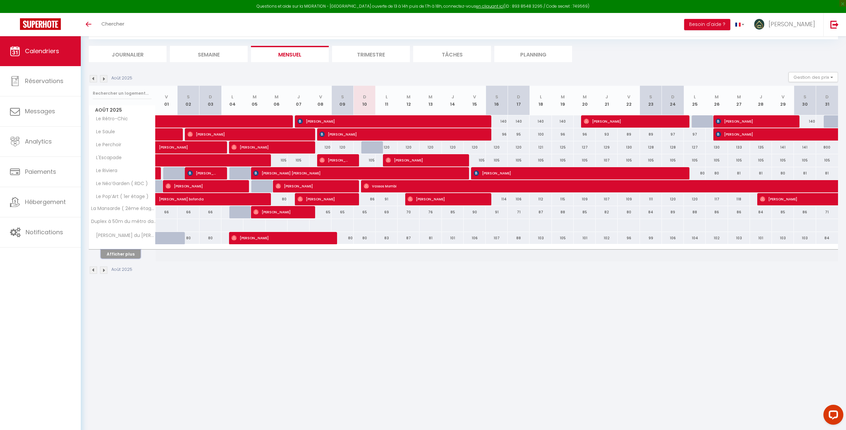
click at [123, 255] on button "Afficher plus" at bounding box center [121, 254] width 40 height 9
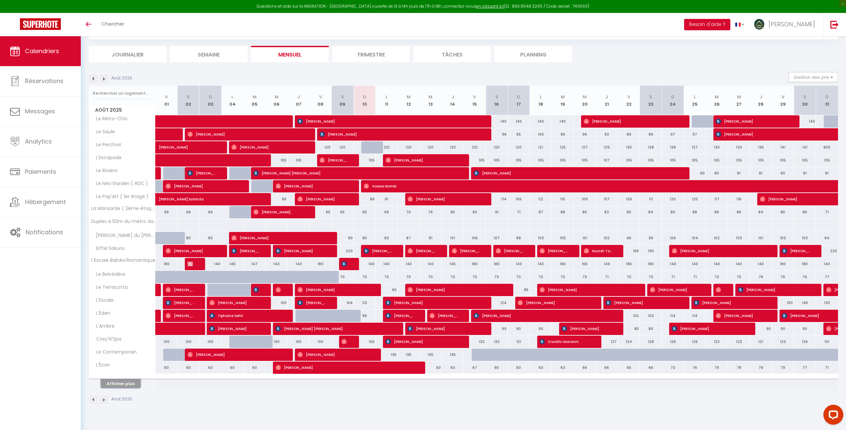
click at [122, 380] on button "Afficher plus" at bounding box center [121, 383] width 40 height 9
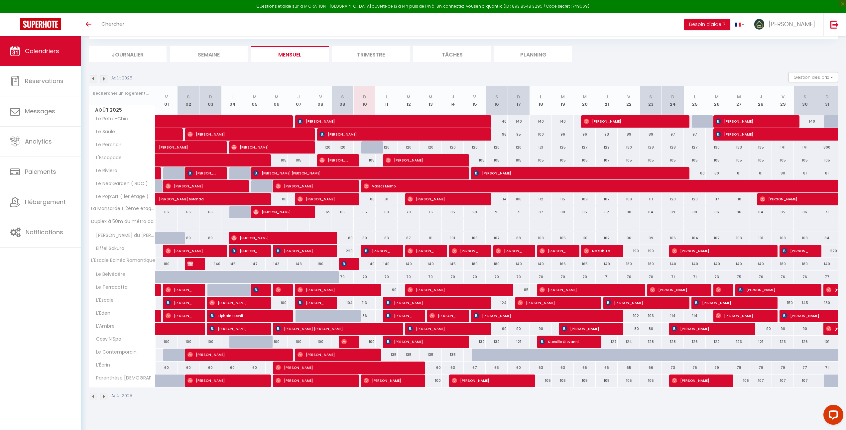
click at [387, 148] on div "120" at bounding box center [387, 147] width 22 height 12
type input "120"
type input "Lun 11 Août 2025"
type input "[DATE] Août 2025"
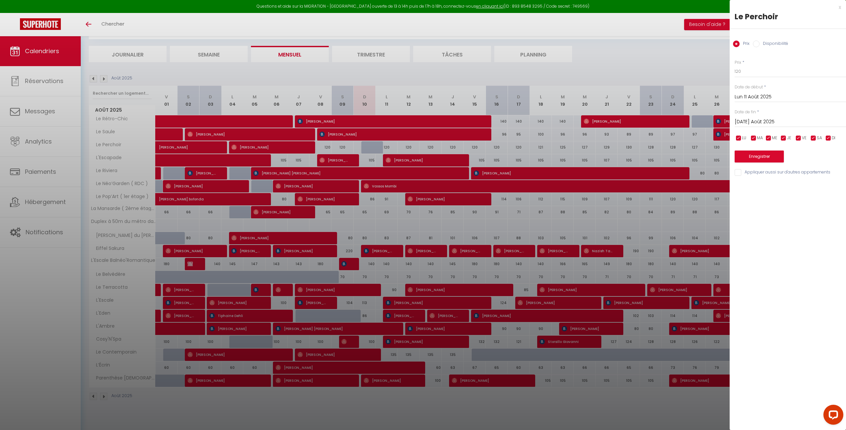
click at [758, 44] on input "Disponibilité" at bounding box center [756, 44] width 7 height 7
radio input "true"
radio input "false"
click at [744, 70] on select "Disponible Indisponible" at bounding box center [790, 71] width 111 height 13
select select "0"
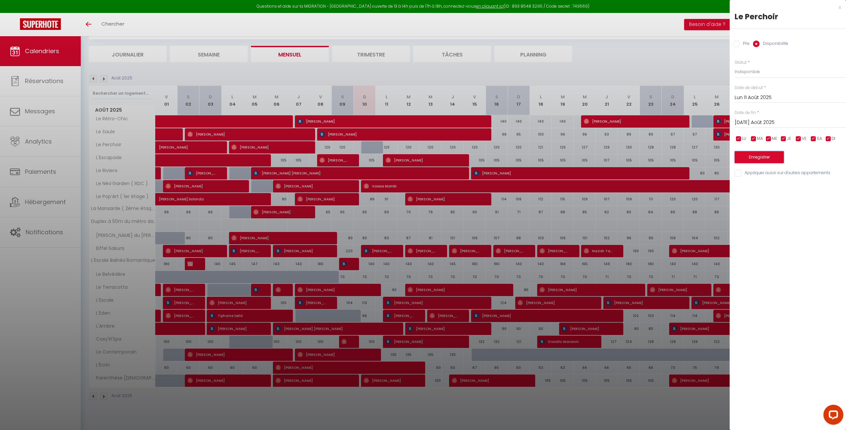
click at [753, 161] on button "Enregistrer" at bounding box center [759, 157] width 49 height 12
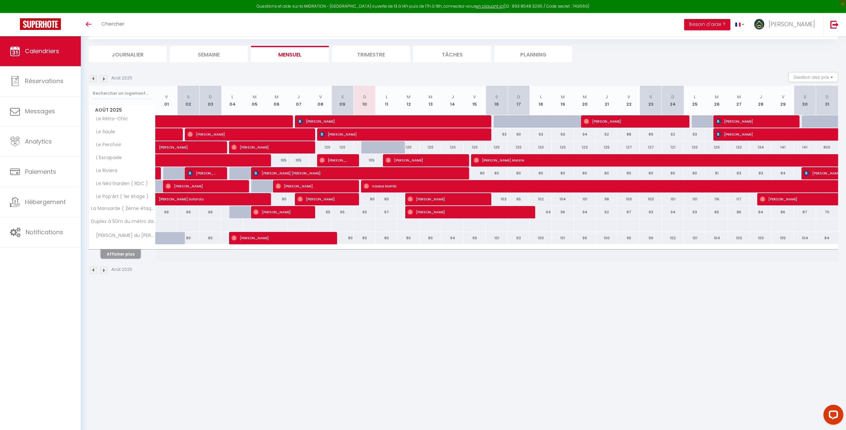
click at [120, 253] on button "Afficher plus" at bounding box center [121, 254] width 40 height 9
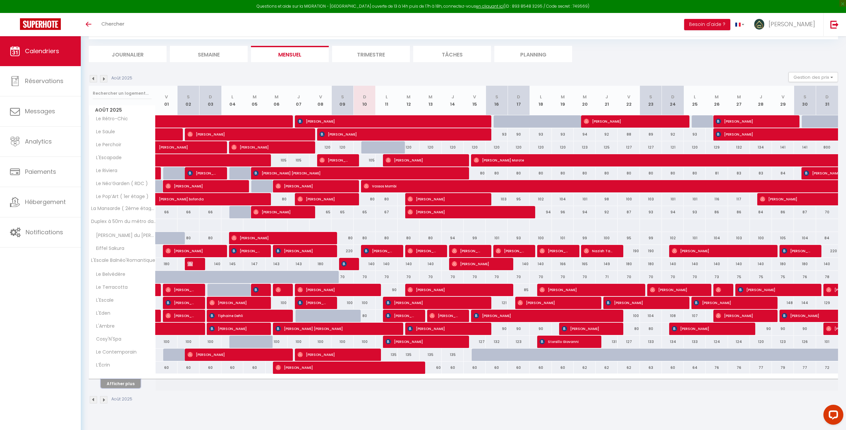
click at [123, 385] on button "Afficher plus" at bounding box center [121, 383] width 40 height 9
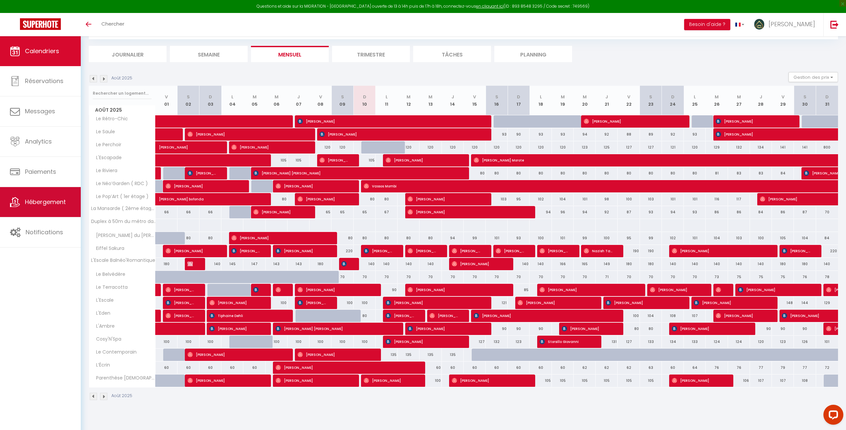
click at [55, 205] on span "Hébergement" at bounding box center [45, 202] width 41 height 8
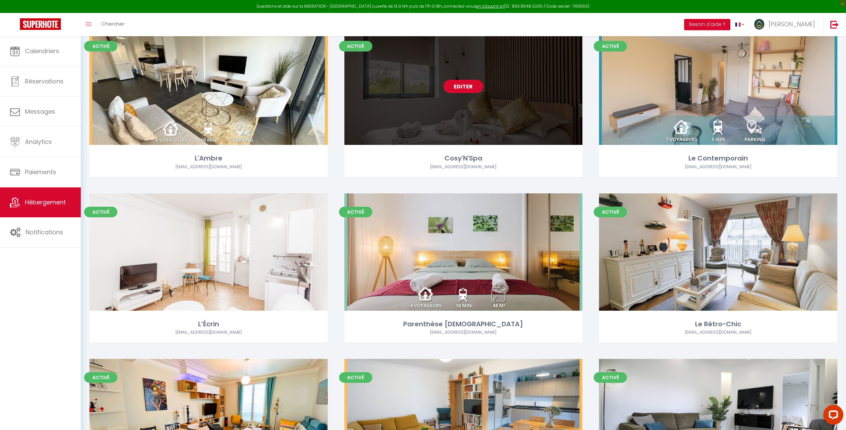
scroll to position [320, 0]
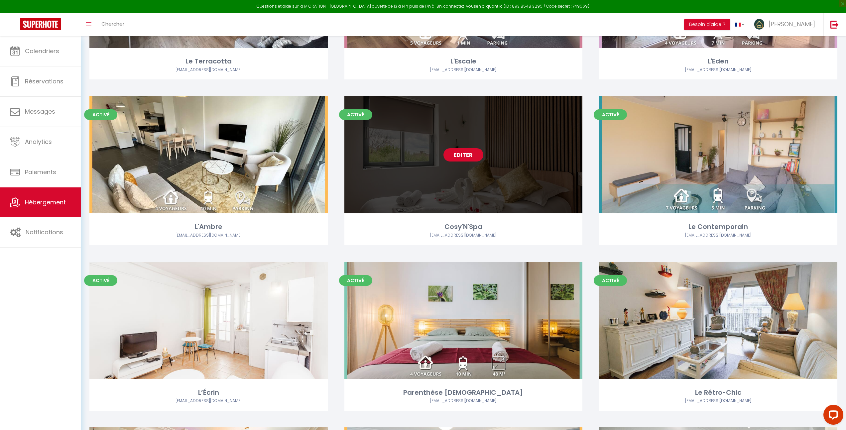
click at [462, 155] on link "Editer" at bounding box center [463, 154] width 40 height 13
select select "3"
select select "2"
select select "1"
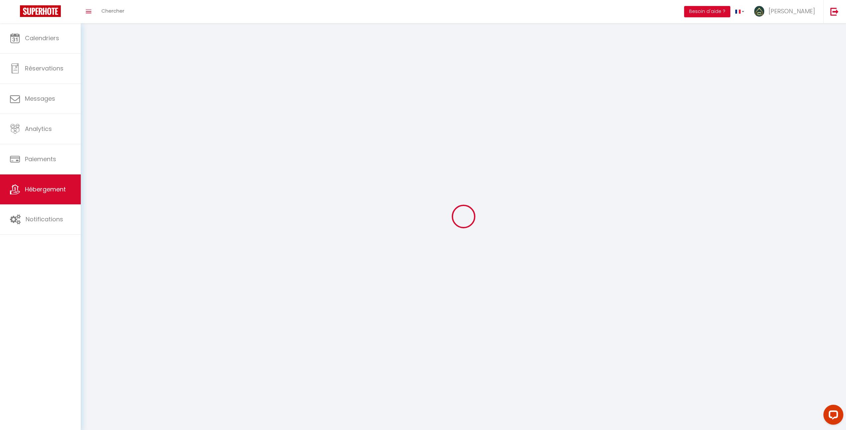
select select
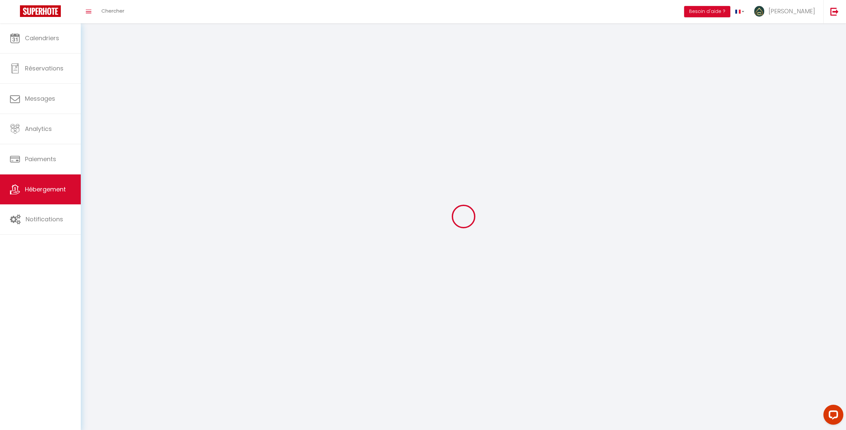
checkbox input "false"
select select
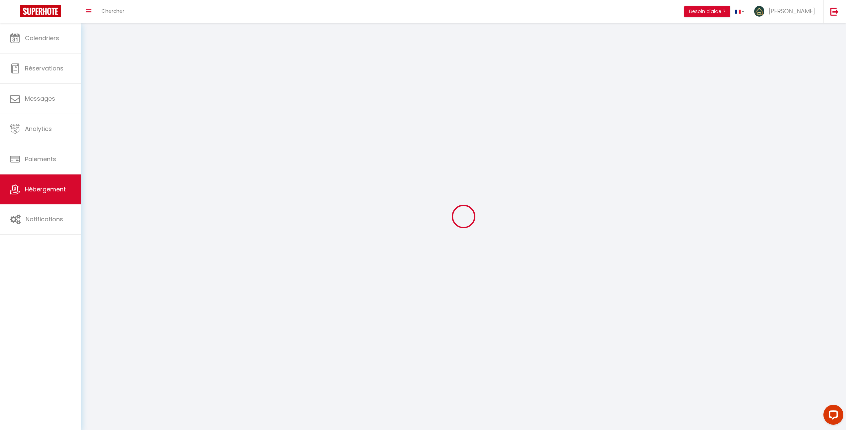
select select
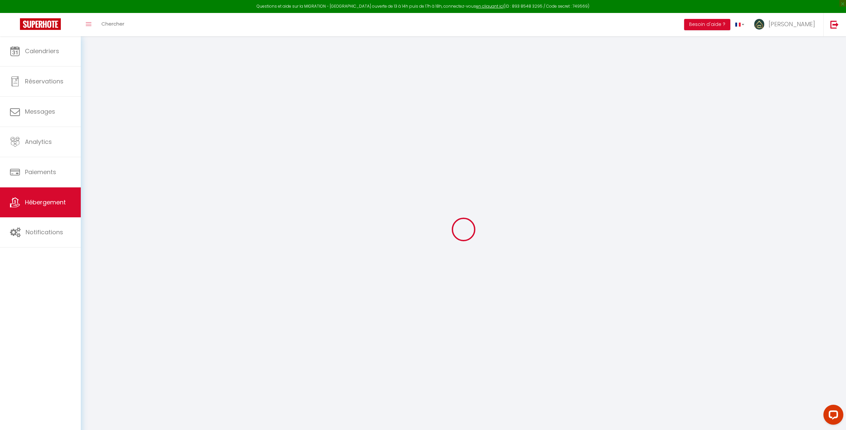
select select
checkbox input "false"
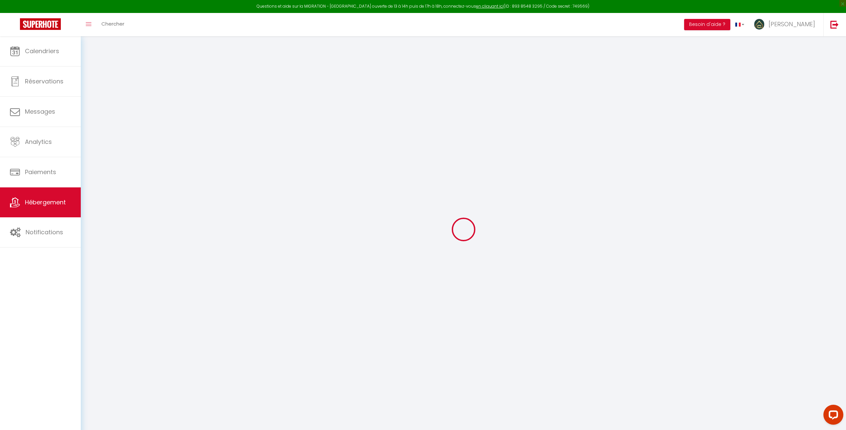
checkbox input "false"
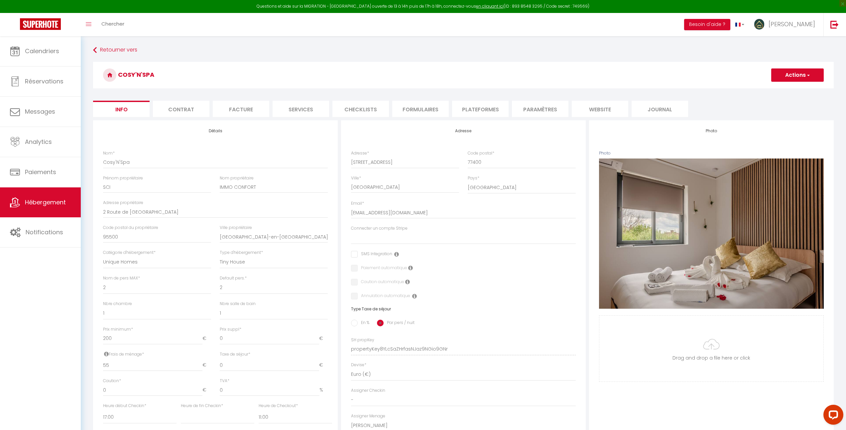
select select
checkbox input "false"
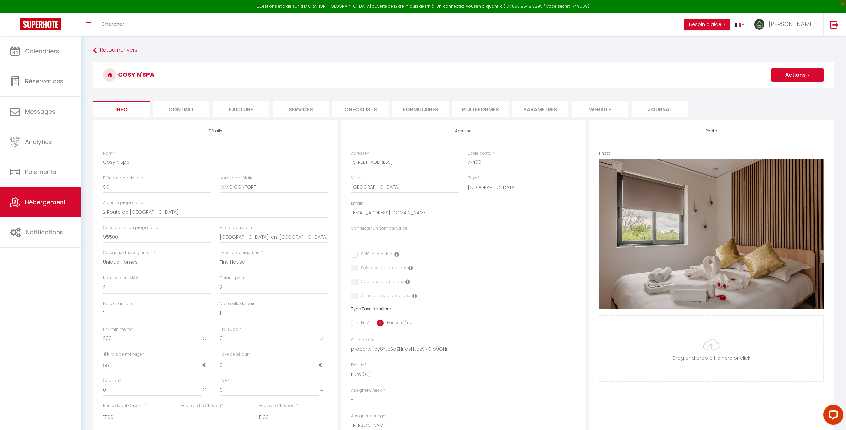
checkbox input "false"
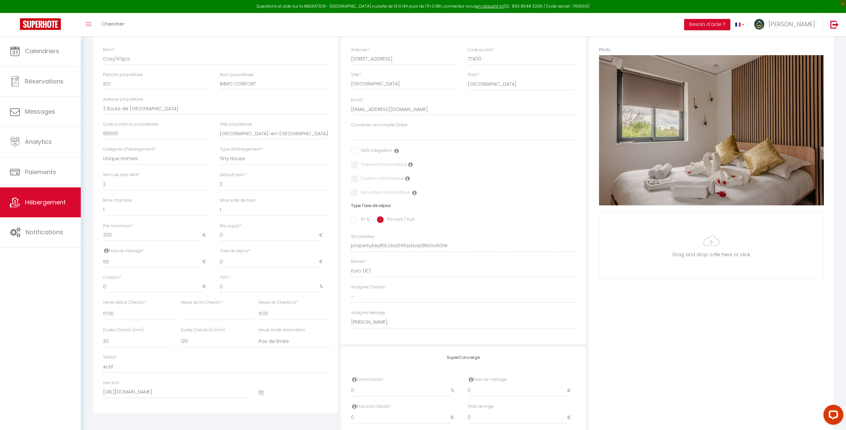
scroll to position [155, 0]
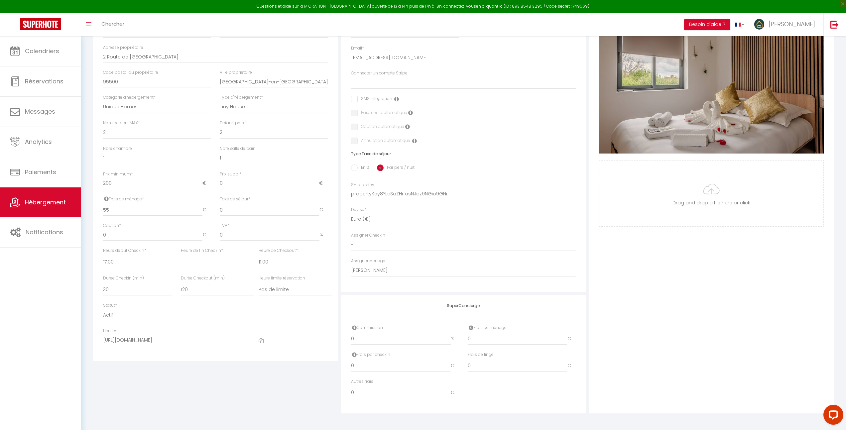
select select
checkbox input "false"
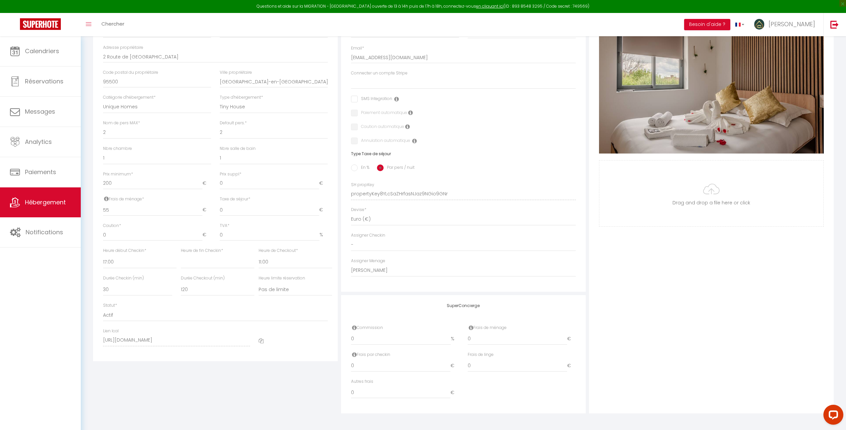
checkbox input "false"
click at [381, 269] on select "- [PERSON_NAME] & [PERSON_NAME] [PERSON_NAME] [PERSON_NAME] [PERSON_NAME] [PERS…" at bounding box center [463, 270] width 225 height 13
select select "46674"
select select
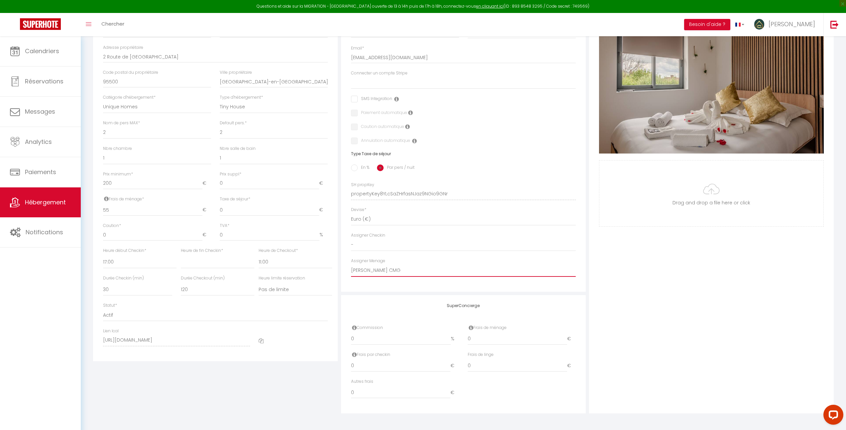
checkbox input "false"
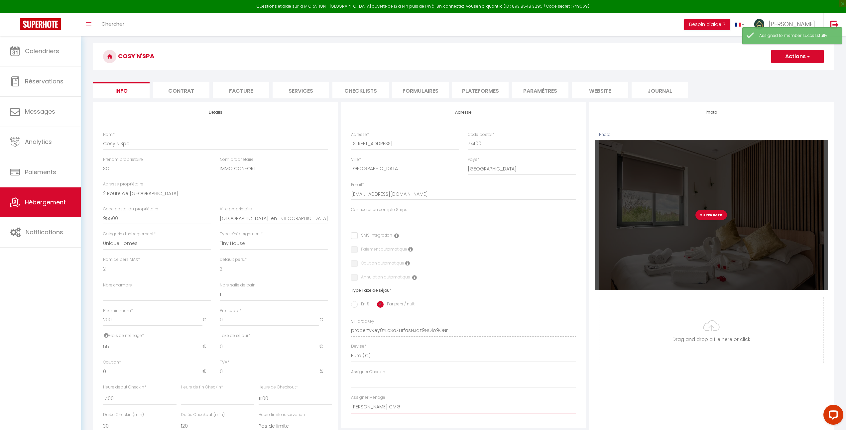
scroll to position [0, 0]
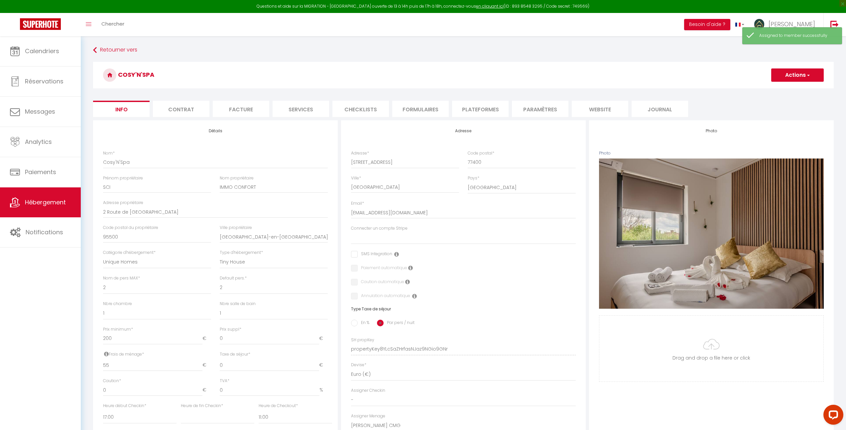
click at [785, 78] on button "Actions" at bounding box center [797, 74] width 53 height 13
click at [778, 88] on input "Enregistrer" at bounding box center [771, 89] width 25 height 7
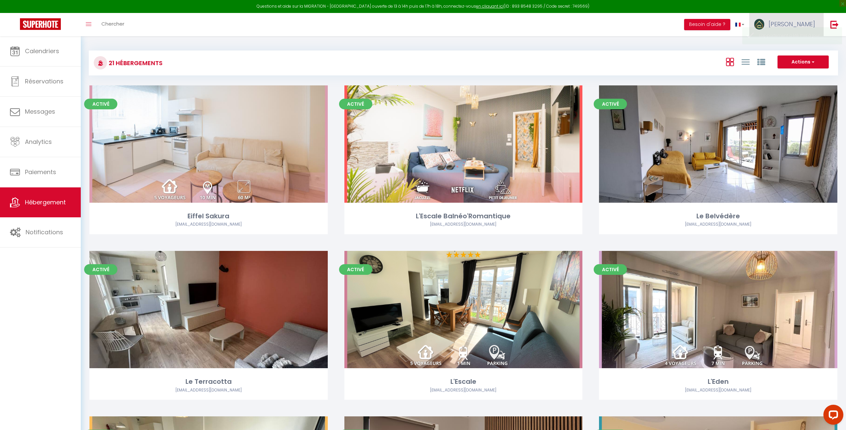
click at [802, 22] on span "[PERSON_NAME]" at bounding box center [792, 24] width 47 height 8
click at [783, 59] on link "Équipe" at bounding box center [796, 58] width 49 height 11
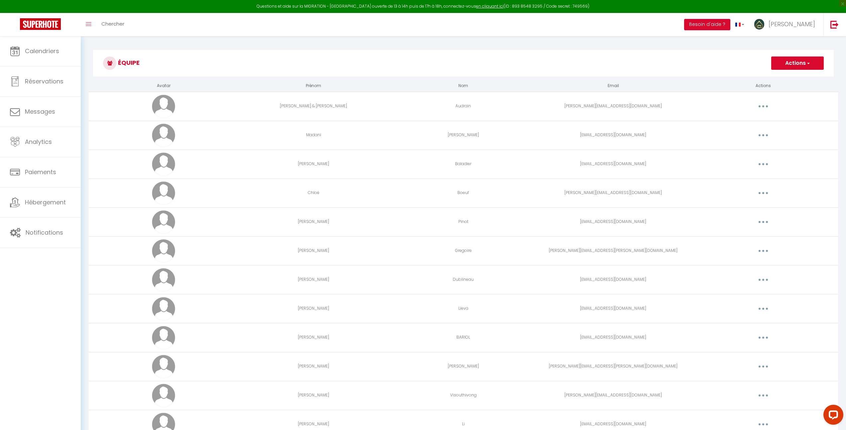
click at [758, 137] on button "button" at bounding box center [763, 135] width 19 height 11
click at [741, 152] on link "Editer" at bounding box center [745, 150] width 49 height 11
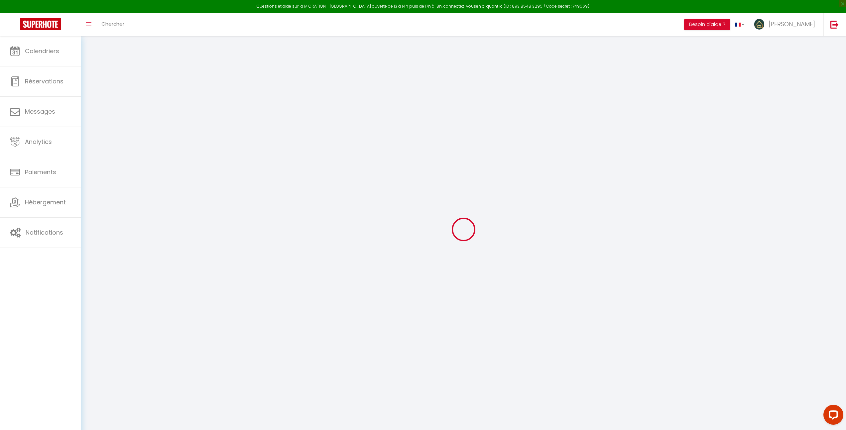
type input "Madani"
type input "[PERSON_NAME]"
type input "[EMAIL_ADDRESS][DOMAIN_NAME]"
type textarea "Presta Ménage"
type textarea "[URL][DOMAIN_NAME]"
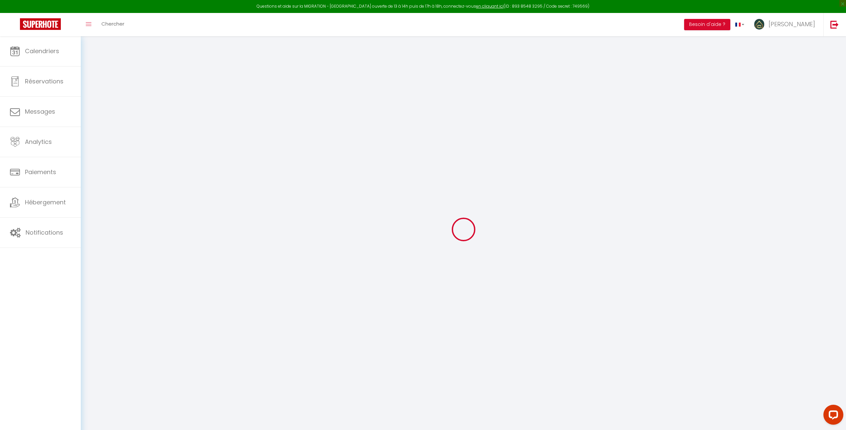
checkbox input "false"
checkbox input "true"
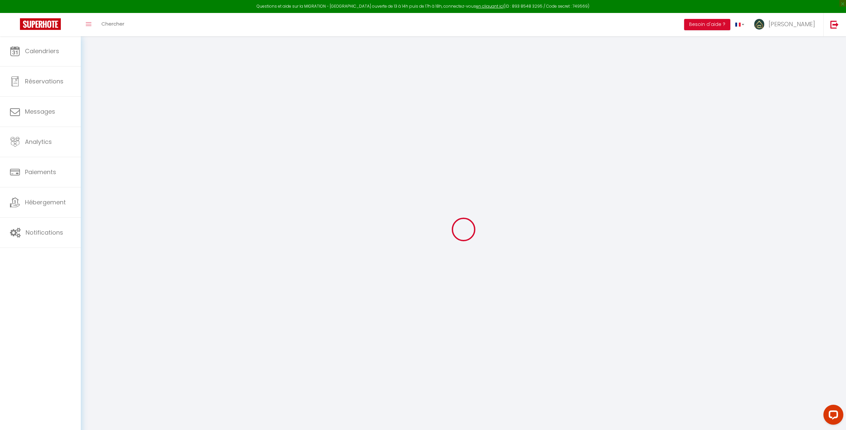
checkbox input "true"
checkbox input "false"
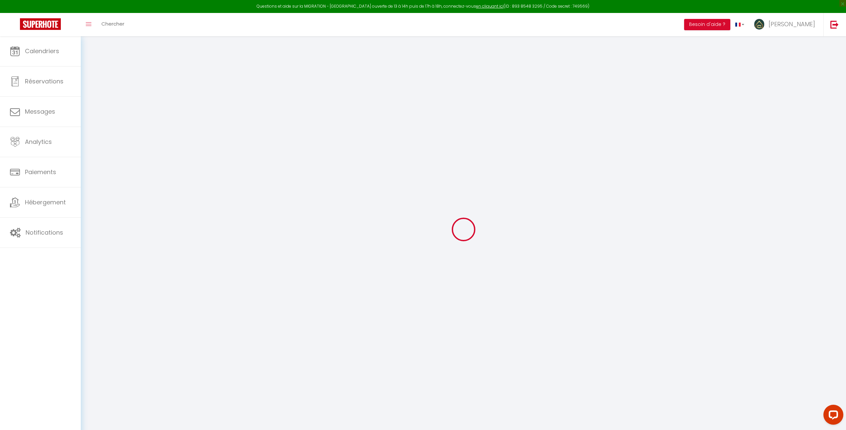
checkbox input "false"
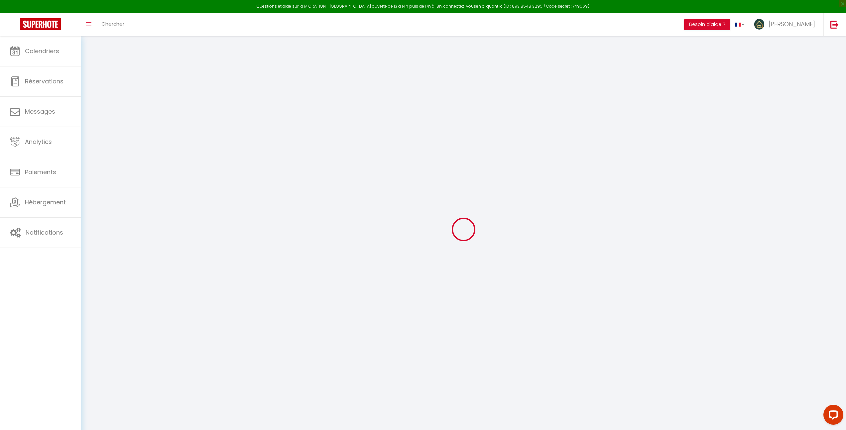
select select
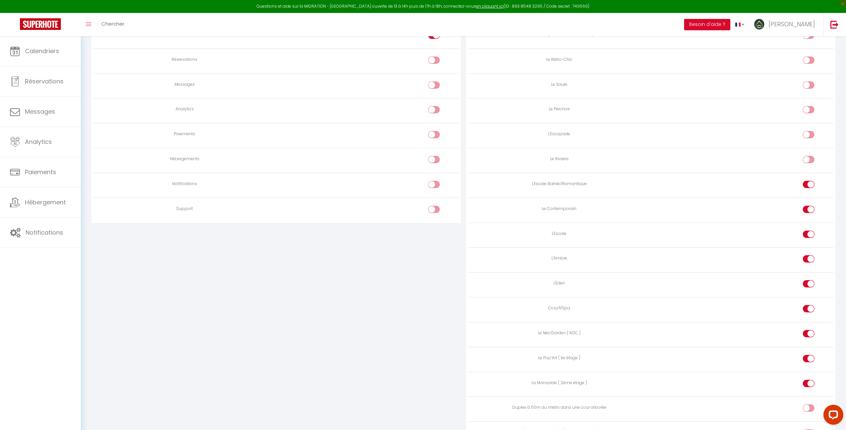
scroll to position [539, 0]
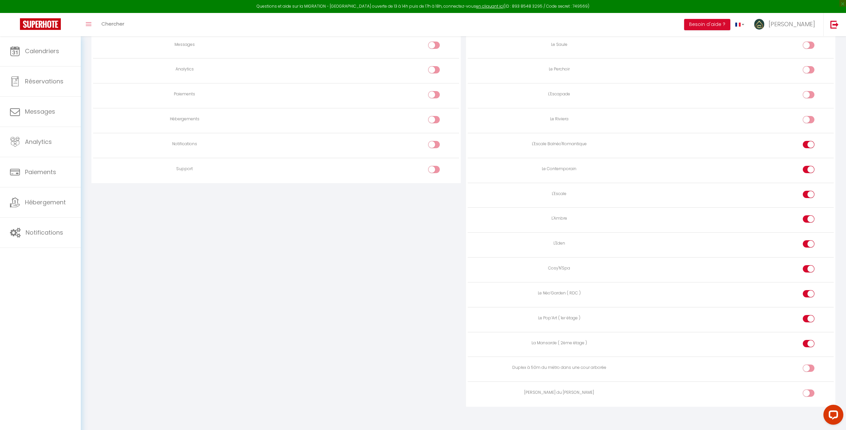
click at [808, 265] on div at bounding box center [809, 268] width 12 height 7
click at [808, 265] on input "checkbox" at bounding box center [814, 270] width 12 height 10
checkbox input "false"
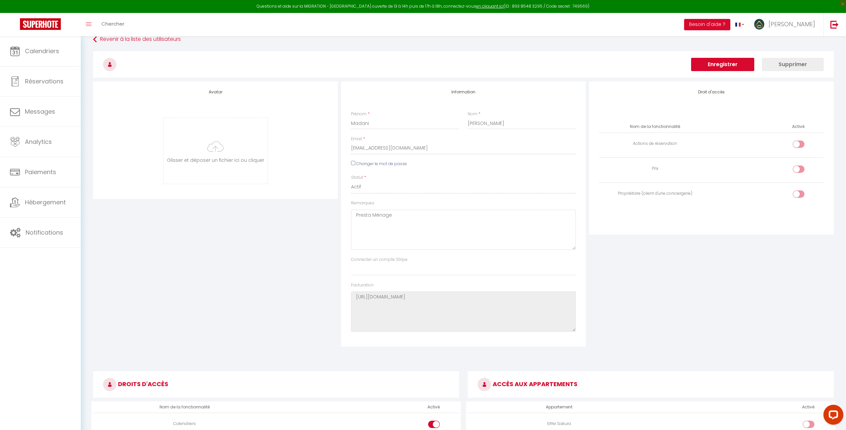
scroll to position [0, 0]
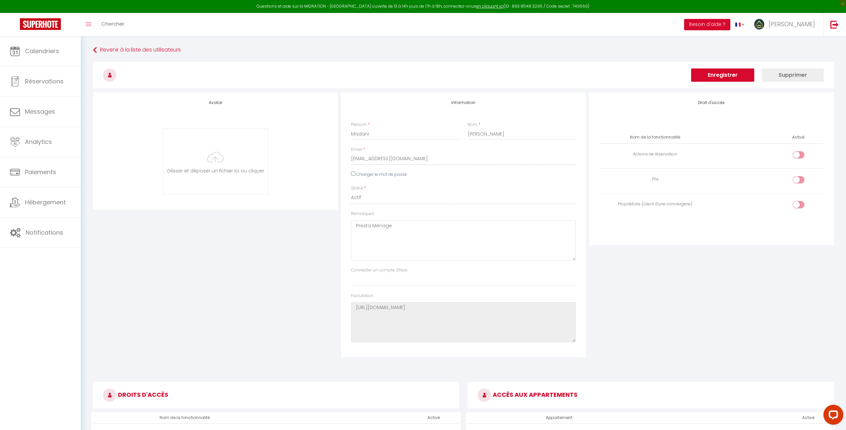
click at [712, 78] on button "Enregistrer" at bounding box center [722, 74] width 63 height 13
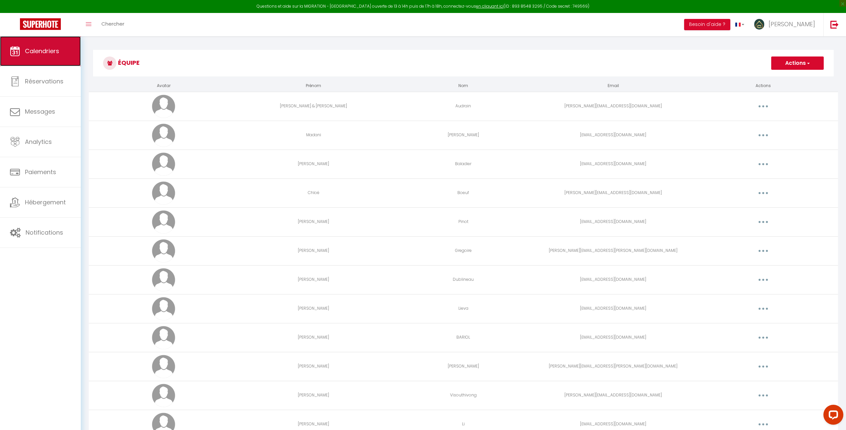
click at [50, 52] on span "Calendriers" at bounding box center [42, 51] width 34 height 8
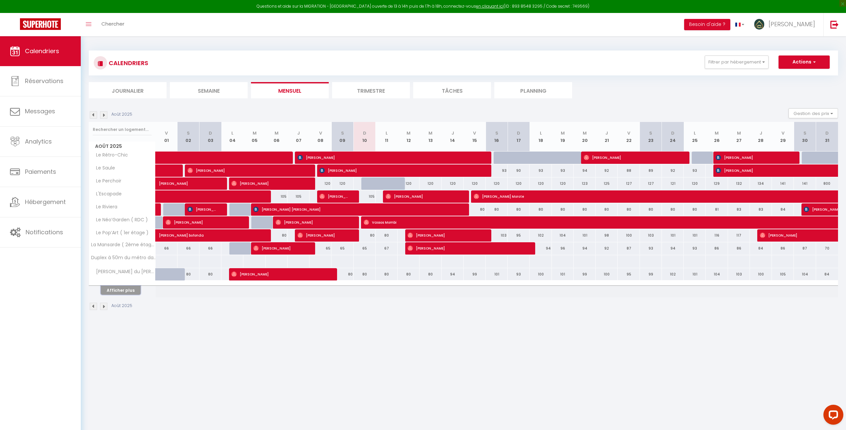
click at [131, 291] on button "Afficher plus" at bounding box center [121, 290] width 40 height 9
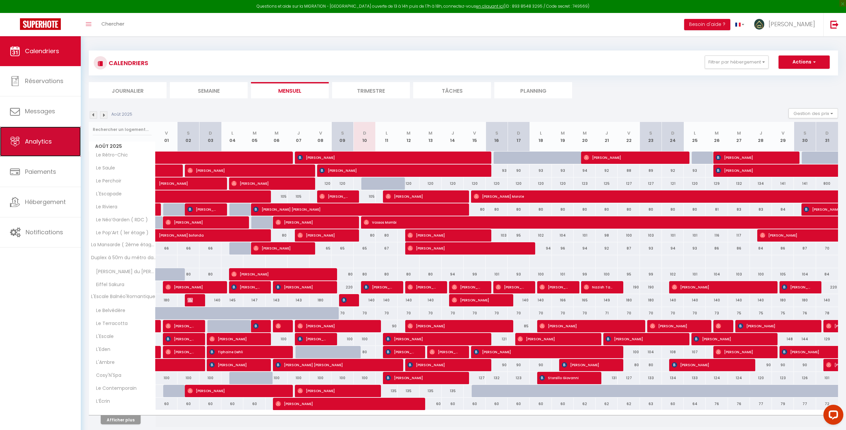
click at [64, 147] on link "Analytics" at bounding box center [40, 142] width 81 height 30
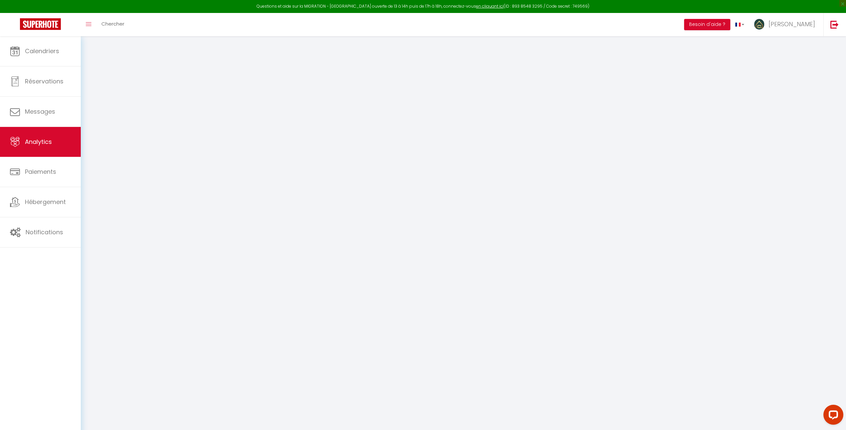
select select "2025"
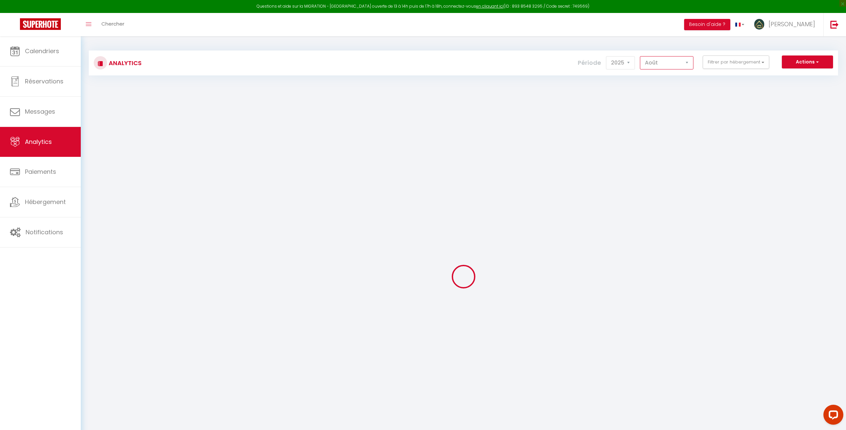
click at [665, 62] on select "[PERSON_NAME] Mars [PERSON_NAME] Juin Juillet Août Septembre Octobre Novembre D…" at bounding box center [667, 62] width 54 height 13
select select "7"
checkbox Disney "false"
checkbox Saule "false"
checkbox \) "false"
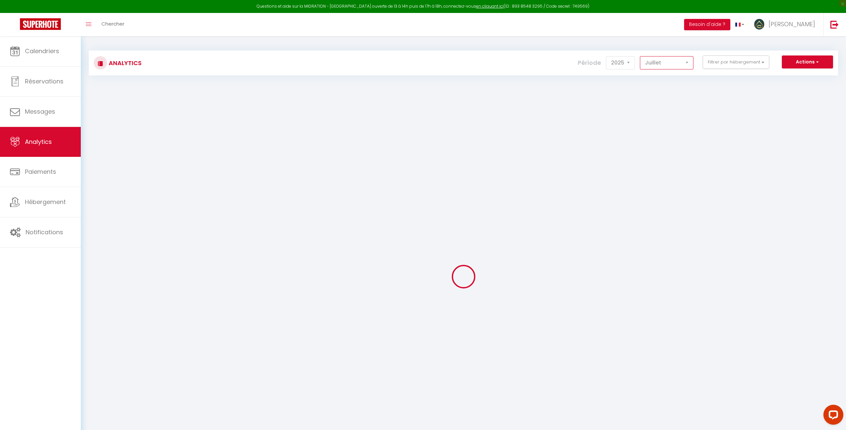
checkbox \) "false"
checkbox input "false"
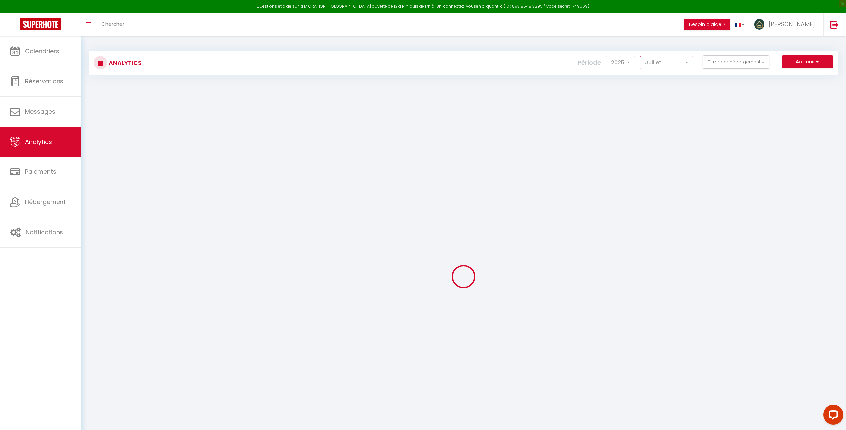
checkbox input "false"
checkbox Contemporain "false"
checkbox Vincennes "false"
checkbox input "false"
checkbox Riviera "false"
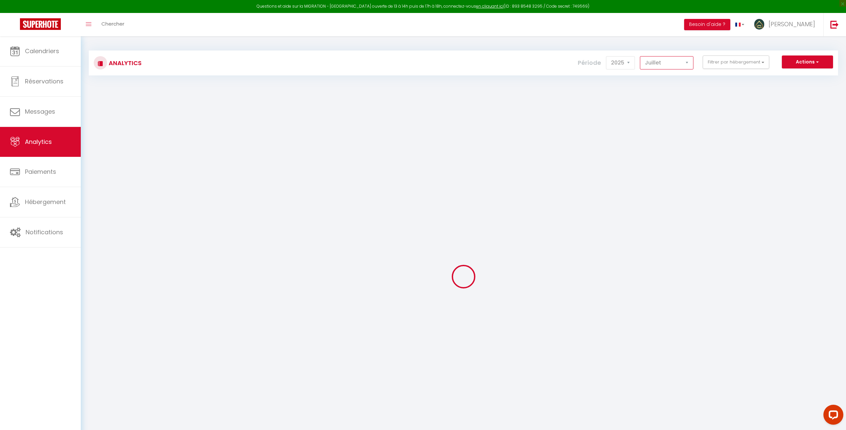
checkbox Balnéo\'Romantique "false"
checkbox Belvédère "false"
checkbox Terracotta "false"
checkbox input "false"
checkbox Zen "false"
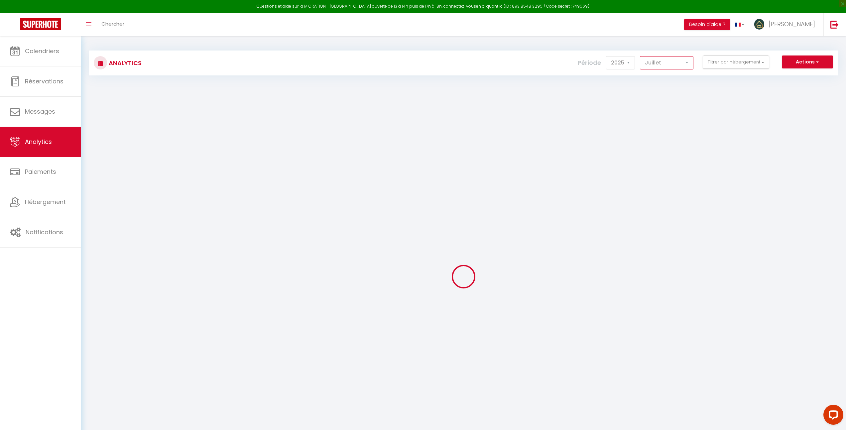
checkbox Paris "false"
checkbox Rétro-Chic "false"
checkbox Perchoir "false"
checkbox Sakura "false"
checkbox input "false"
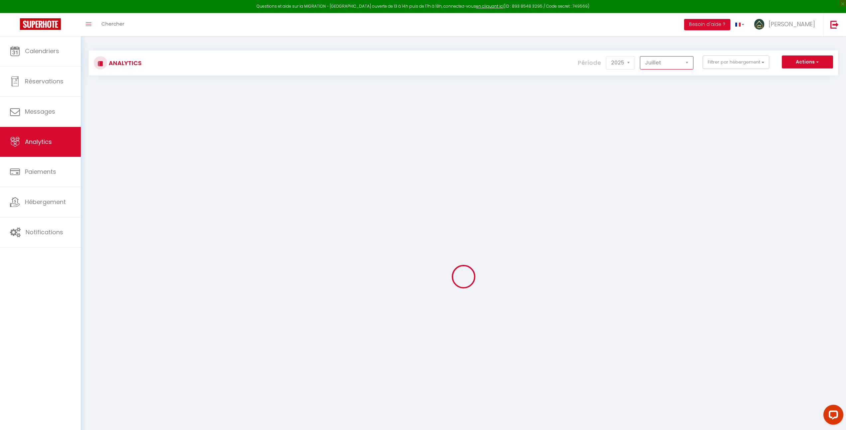
checkbox arborée "false"
checkbox Paradis "false"
click at [722, 64] on button "Filtrer par hébergement" at bounding box center [736, 62] width 66 height 13
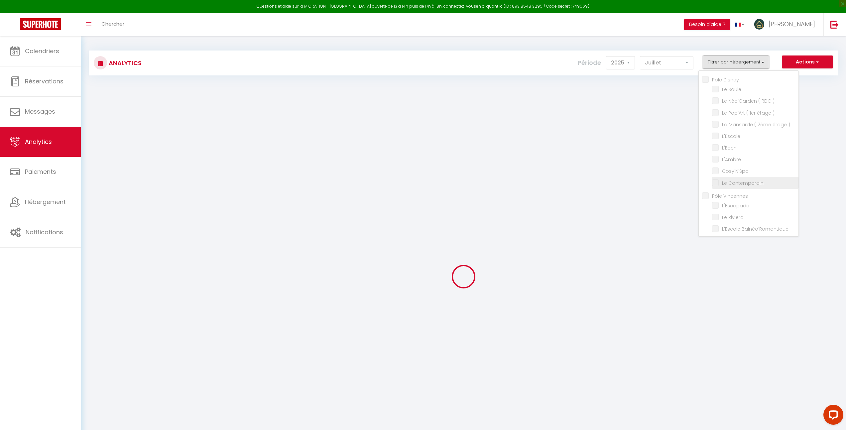
checkbox Disney "false"
checkbox Saule "false"
checkbox \) "false"
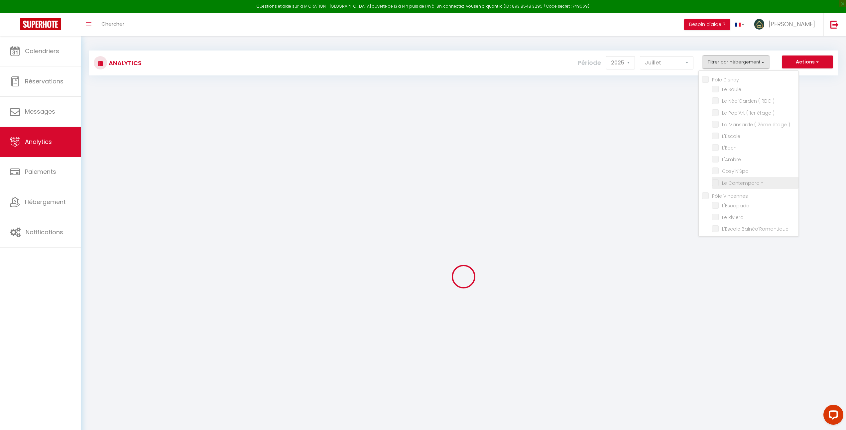
checkbox input "false"
checkbox Contemporain "false"
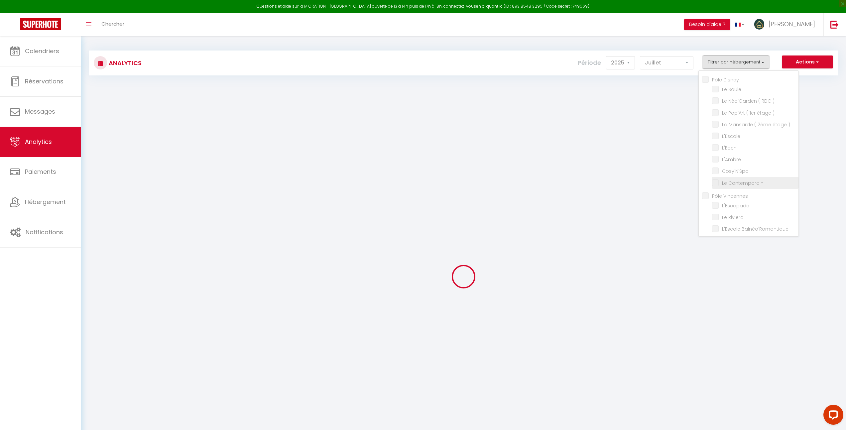
checkbox Vincennes "false"
checkbox input "false"
checkbox Riviera "false"
checkbox Balnéo\'Romantique "false"
checkbox Belvédère "false"
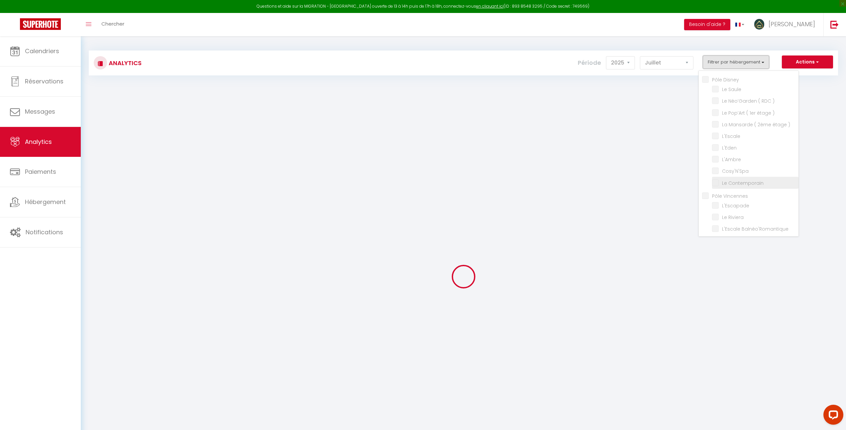
checkbox Terracotta "false"
checkbox input "false"
checkbox Zen "false"
checkbox Paris "false"
checkbox Rétro-Chic "false"
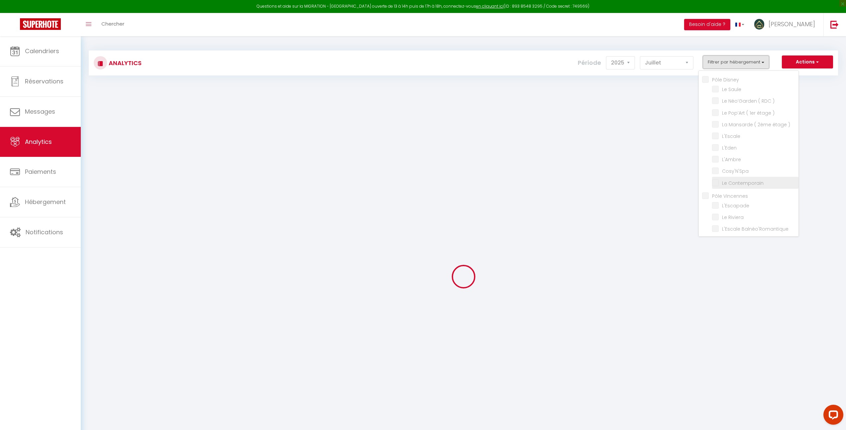
checkbox Perchoir "false"
checkbox Sakura "false"
checkbox input "false"
checkbox arborée "false"
checkbox Paradis "false"
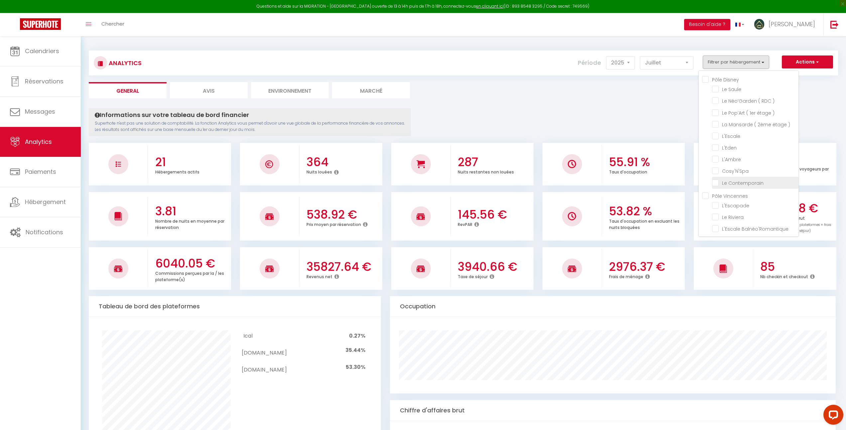
click at [716, 182] on Contemporain "checkbox" at bounding box center [755, 182] width 86 height 7
checkbox Contemporain "true"
checkbox Saule "false"
checkbox \) "false"
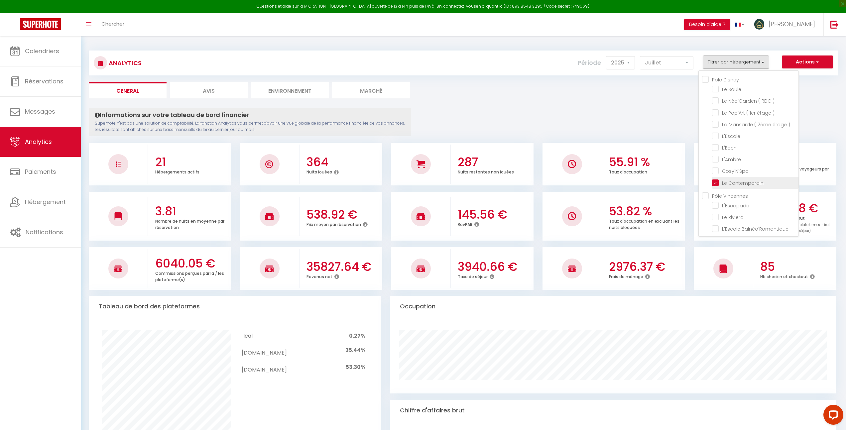
checkbox \) "false"
checkbox input "false"
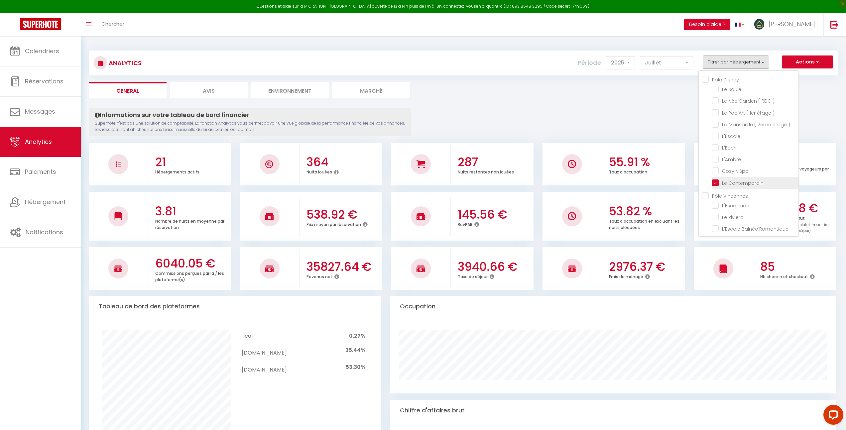
checkbox input "false"
checkbox Riviera "false"
checkbox Balnéo\'Romantique "false"
checkbox Belvédère "false"
checkbox Terracotta "false"
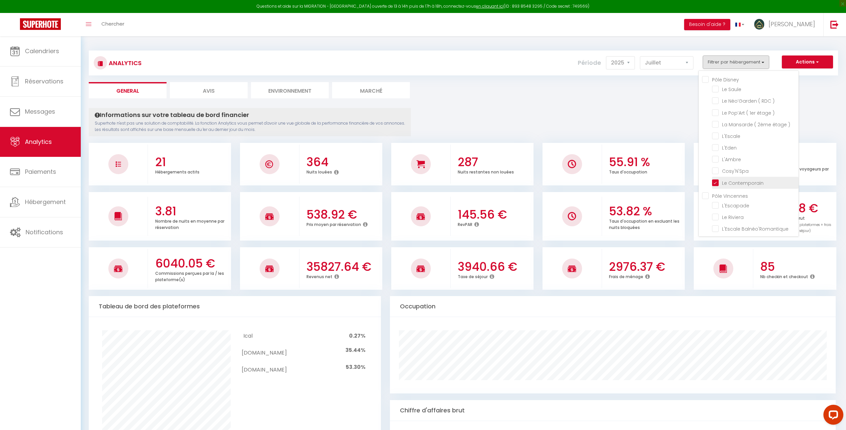
checkbox input "false"
checkbox Zen "false"
checkbox Rétro-Chic "false"
checkbox Perchoir "false"
checkbox Sakura "false"
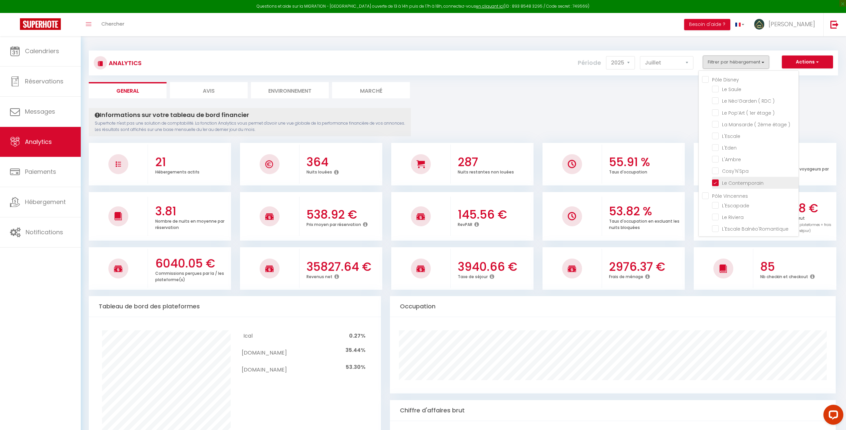
checkbox arborée "false"
checkbox Paradis "false"
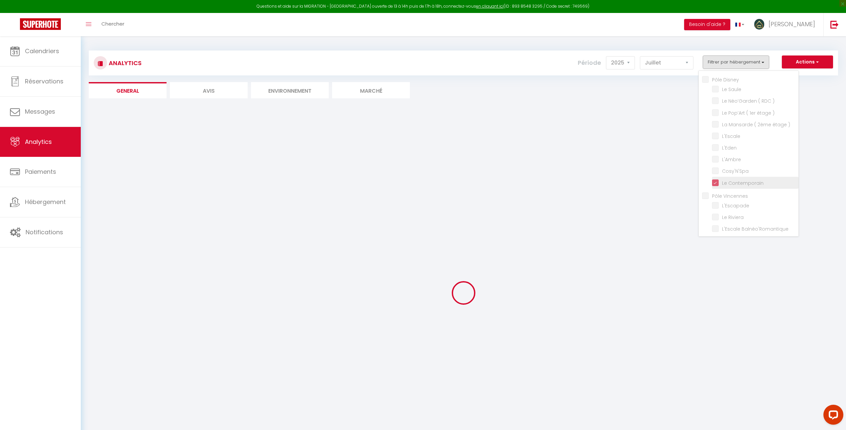
checkbox Saule "false"
checkbox \) "false"
checkbox input "false"
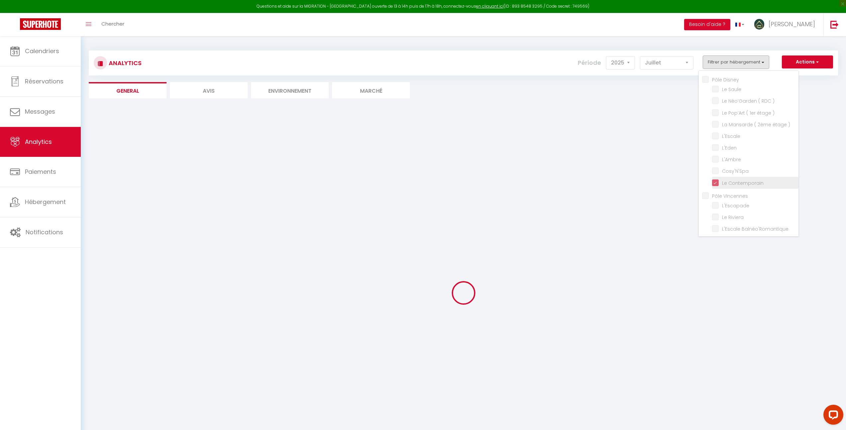
checkbox input "false"
checkbox Riviera "false"
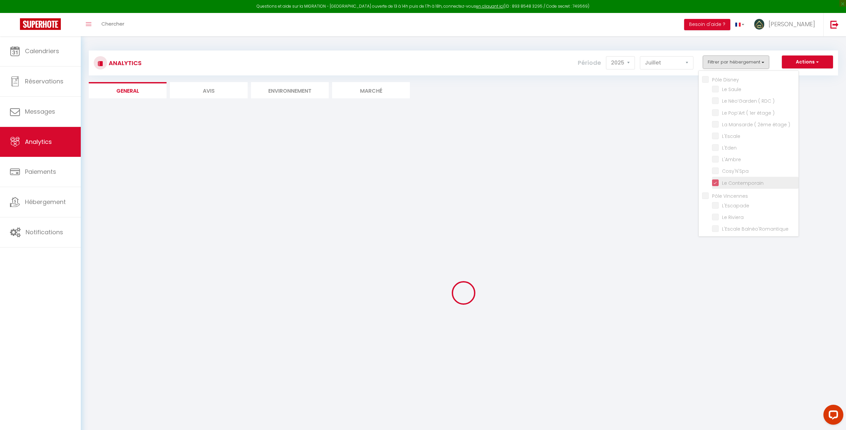
checkbox Balnéo\'Romantique "false"
checkbox Belvédère "false"
checkbox Terracotta "false"
checkbox input "false"
checkbox Zen "false"
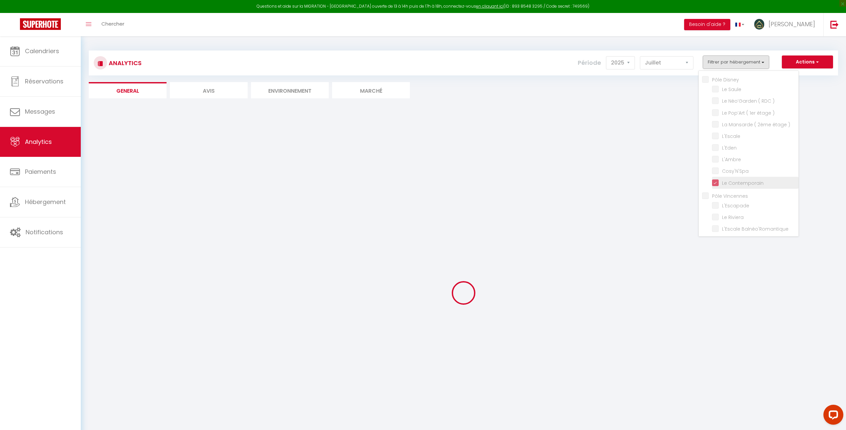
checkbox Rétro-Chic "false"
checkbox Perchoir "false"
checkbox Sakura "false"
checkbox arborée "false"
checkbox Paradis "false"
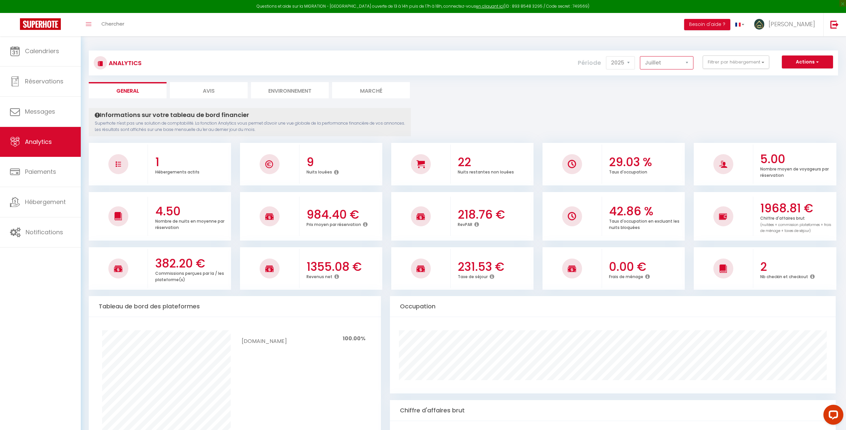
click at [658, 57] on select "[PERSON_NAME] Mars [PERSON_NAME] Juin Juillet Août Septembre Octobre Novembre D…" at bounding box center [667, 62] width 54 height 13
select select "8"
click at [730, 60] on button "Filtrer par hébergement" at bounding box center [736, 62] width 66 height 13
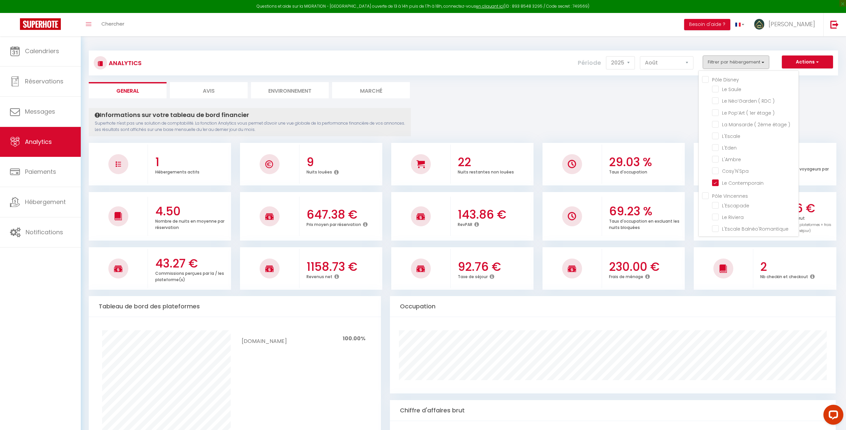
click at [706, 78] on Disney "Pôle Disney" at bounding box center [750, 79] width 96 height 7
checkbox Disney "true"
checkbox Saule "true"
checkbox \) "true"
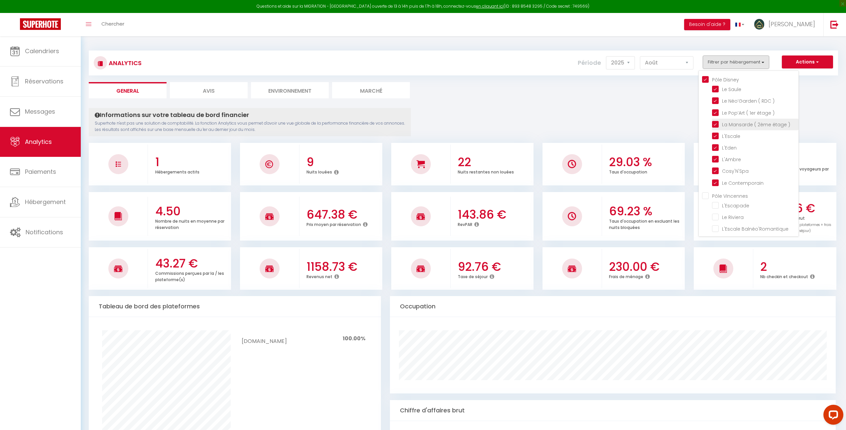
checkbox \) "true"
checkbox input "true"
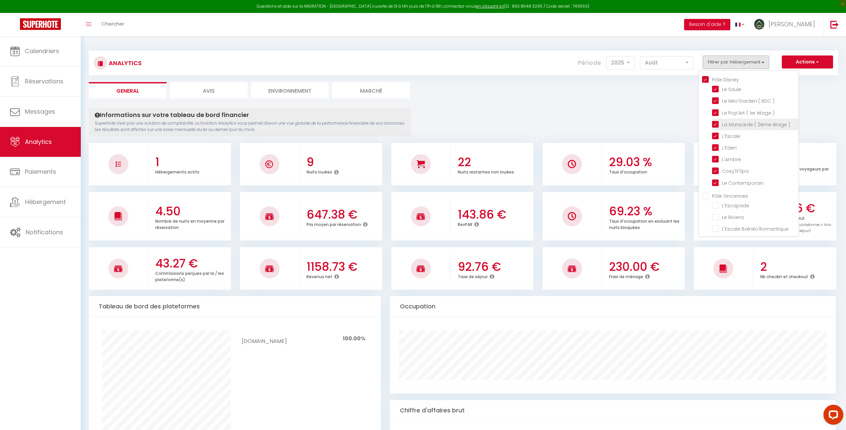
checkbox input "false"
checkbox Riviera "false"
checkbox Balnéo\'Romantique "false"
checkbox Belvédère "false"
checkbox Terracotta "false"
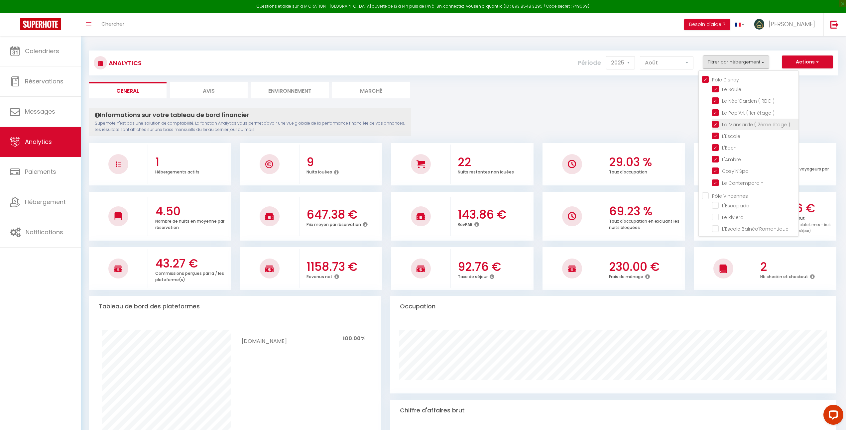
checkbox input "false"
checkbox Zen "false"
checkbox Rétro-Chic "false"
checkbox Perchoir "false"
checkbox Sakura "false"
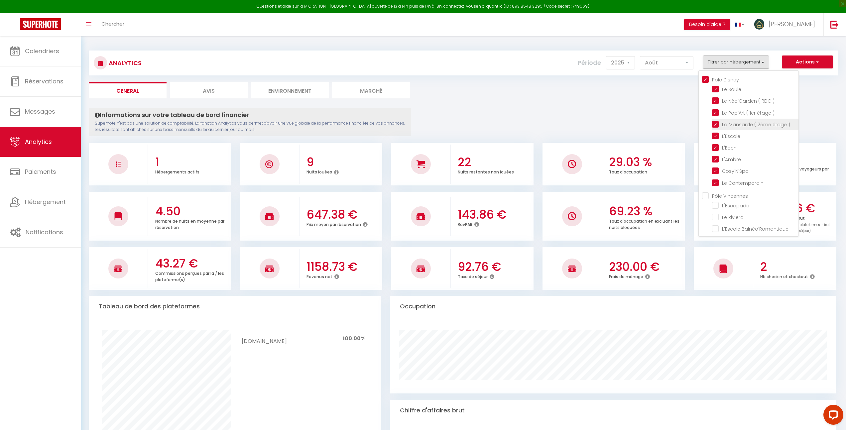
checkbox arborée "false"
checkbox Paradis "false"
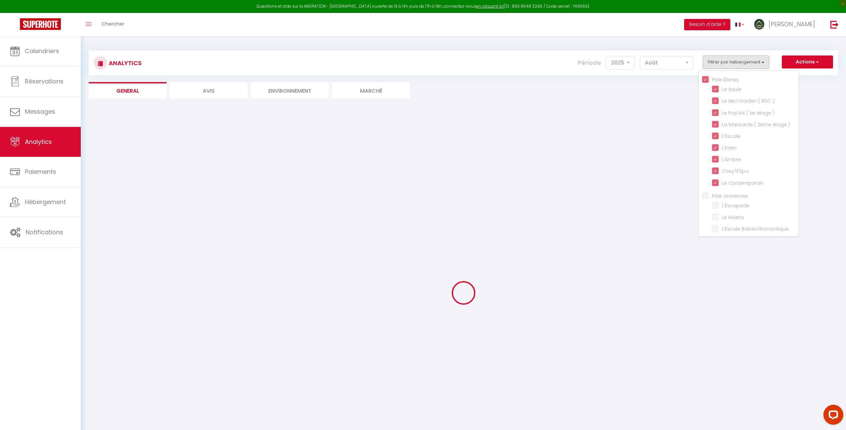
checkbox input "false"
checkbox Riviera "false"
checkbox Balnéo\'Romantique "false"
checkbox Belvédère "false"
checkbox Terracotta "false"
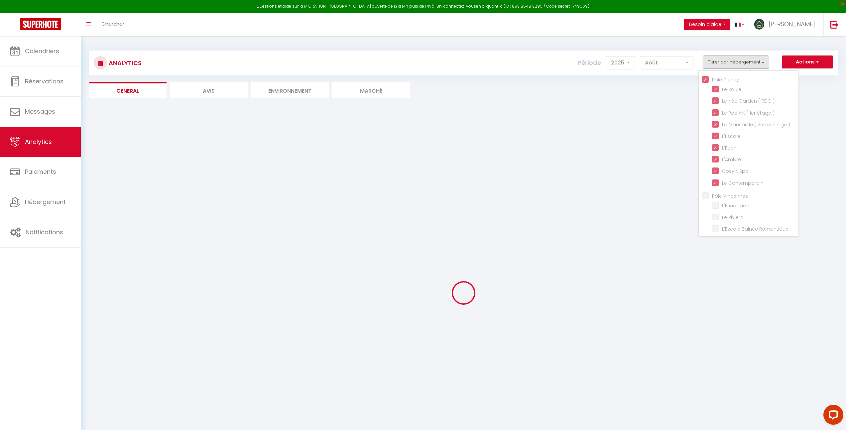
checkbox input "false"
checkbox Zen "false"
checkbox Rétro-Chic "false"
checkbox Perchoir "false"
checkbox Sakura "false"
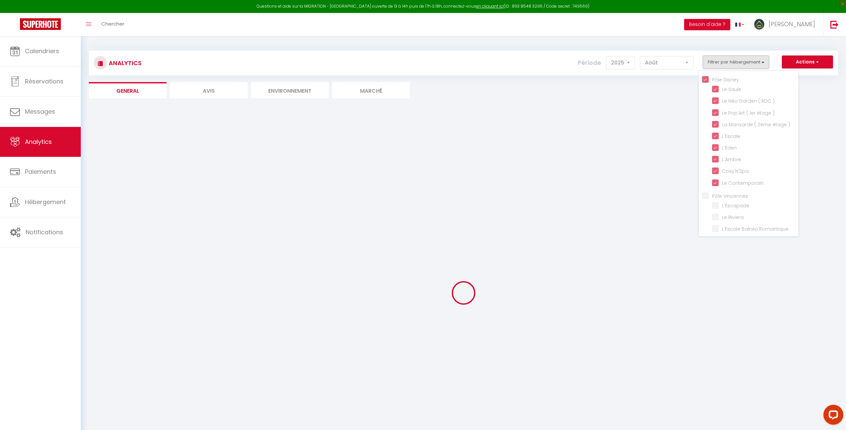
checkbox arborée "false"
checkbox Paradis "false"
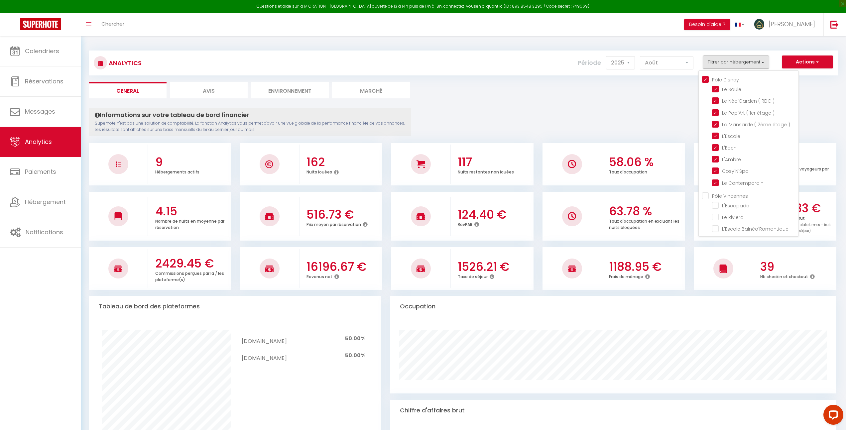
click at [705, 194] on Vincennes "Pôle Vincennes" at bounding box center [750, 195] width 96 height 7
checkbox Vincennes "true"
checkbox input "true"
checkbox Riviera "true"
checkbox Balnéo\'Romantique "true"
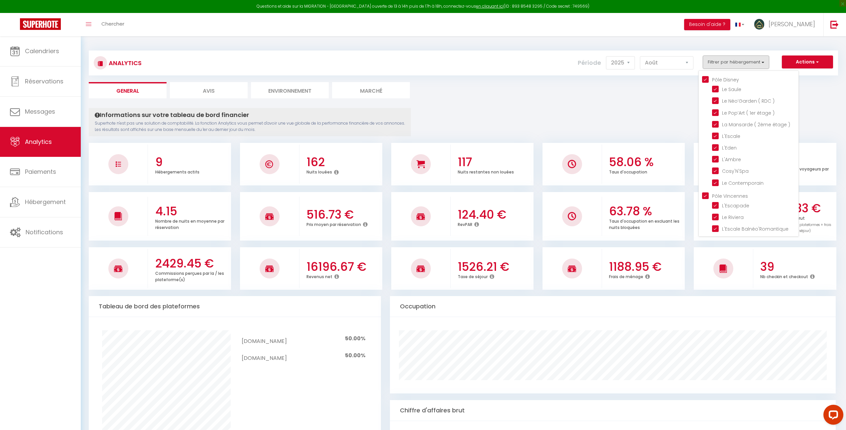
checkbox Belvédère "true"
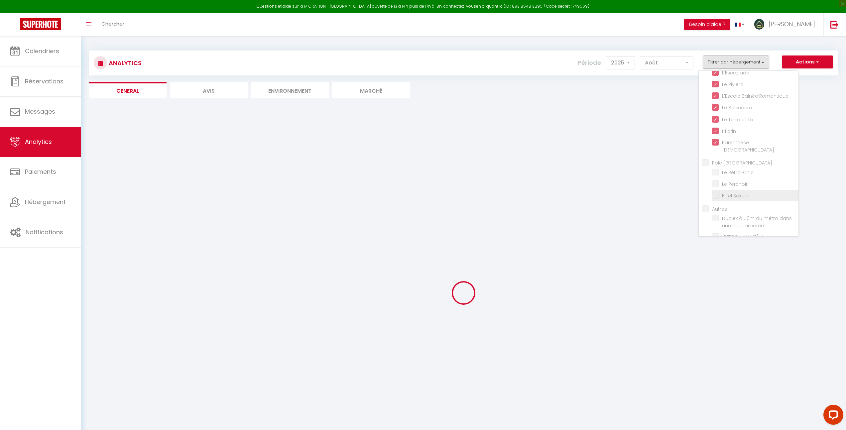
scroll to position [134, 0]
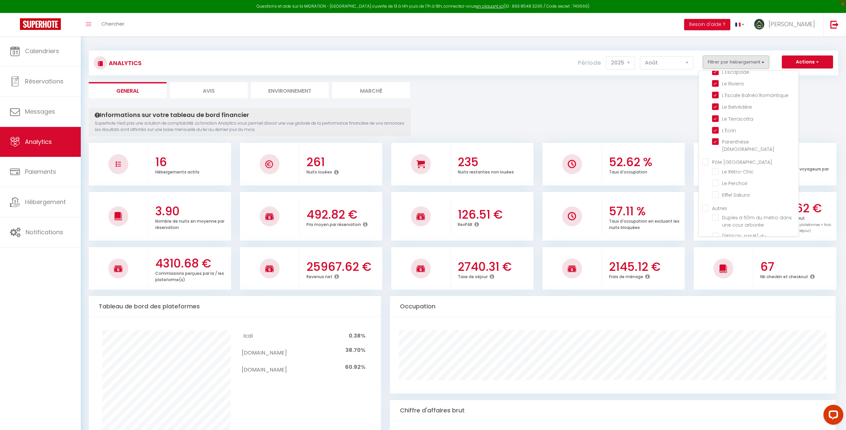
click at [706, 158] on Paris "Pôle [GEOGRAPHIC_DATA]" at bounding box center [750, 161] width 96 height 7
click at [707, 204] on input "Autres" at bounding box center [750, 207] width 96 height 7
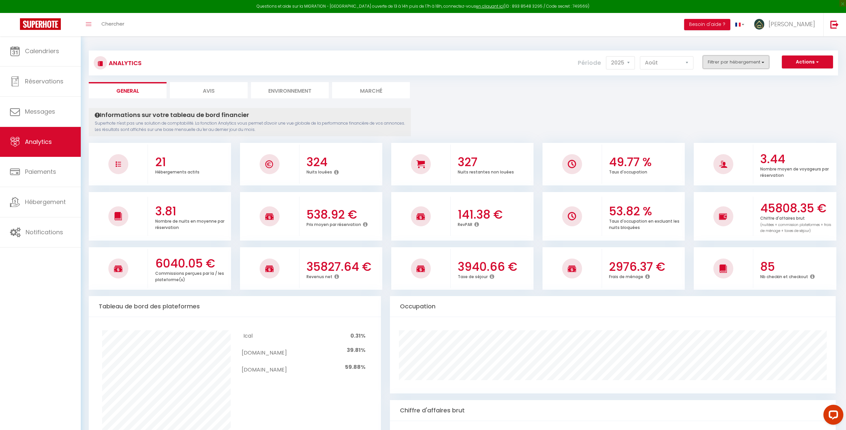
click at [715, 63] on button "Filtrer par hébergement" at bounding box center [736, 62] width 66 height 13
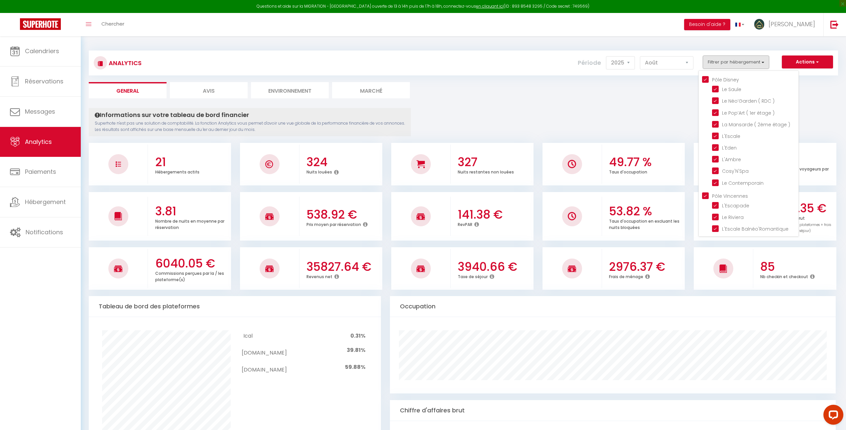
click at [705, 81] on Disney "Pôle Disney" at bounding box center [750, 79] width 96 height 7
click at [706, 193] on Vincennes "Pôle Vincennes" at bounding box center [750, 195] width 96 height 7
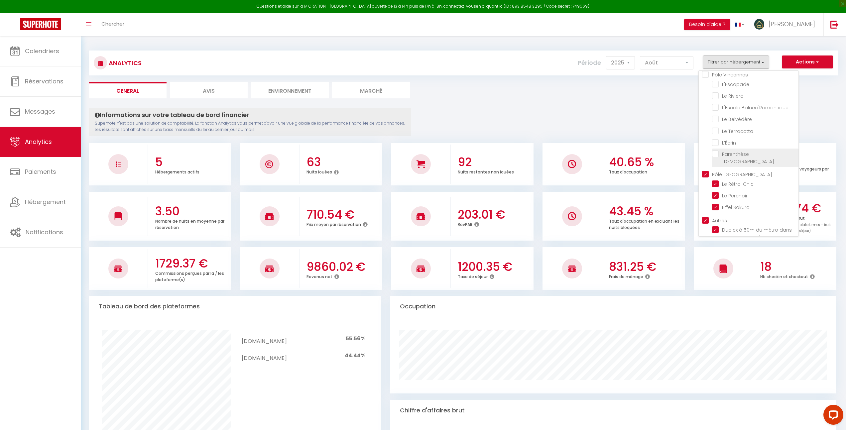
scroll to position [129, 0]
click at [705, 209] on input "Autres" at bounding box center [750, 212] width 96 height 7
click at [705, 163] on Paris "Pôle [GEOGRAPHIC_DATA]" at bounding box center [750, 166] width 96 height 7
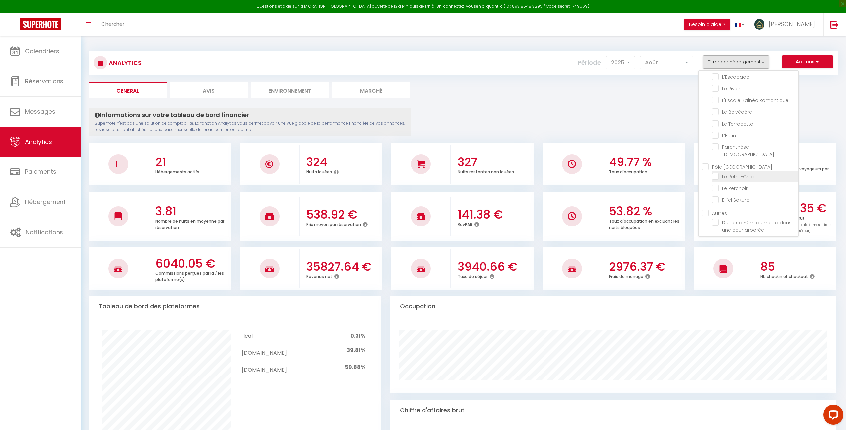
click at [715, 173] on Rétro-Chic "checkbox" at bounding box center [755, 176] width 86 height 7
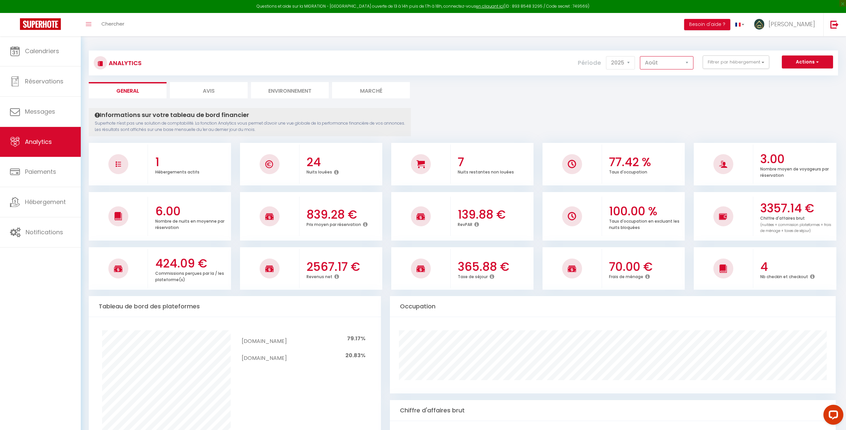
click at [653, 68] on select "[PERSON_NAME] Mars [PERSON_NAME] Juin Juillet Août Septembre Octobre Novembre D…" at bounding box center [667, 62] width 54 height 13
click at [657, 61] on select "[PERSON_NAME] Mars [PERSON_NAME] Juin Juillet Août Septembre Octobre Novembre D…" at bounding box center [667, 62] width 54 height 13
click at [658, 67] on select "[PERSON_NAME] Mars [PERSON_NAME] Juin Juillet Août Septembre Octobre Novembre D…" at bounding box center [667, 62] width 54 height 13
click at [663, 65] on select "[PERSON_NAME] Mars [PERSON_NAME] Juin Juillet Août Septembre Octobre Novembre D…" at bounding box center [667, 62] width 54 height 13
click at [664, 68] on select "[PERSON_NAME] Mars [PERSON_NAME] Juin Juillet Août Septembre Octobre Novembre D…" at bounding box center [667, 62] width 54 height 13
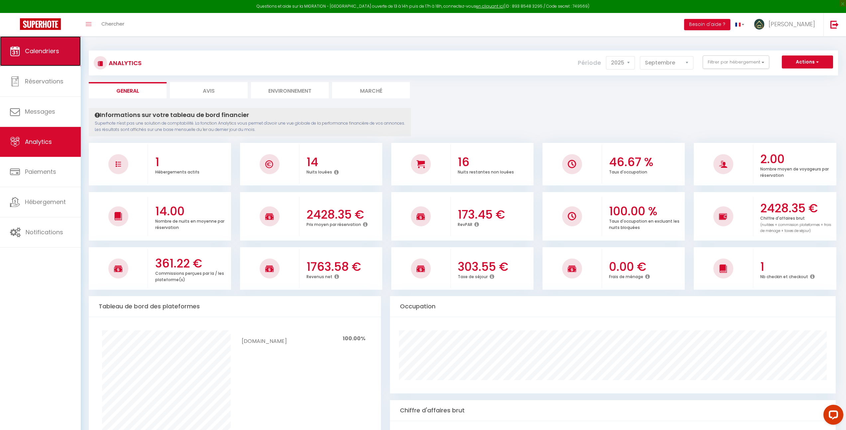
click at [73, 54] on link "Calendriers" at bounding box center [40, 51] width 81 height 30
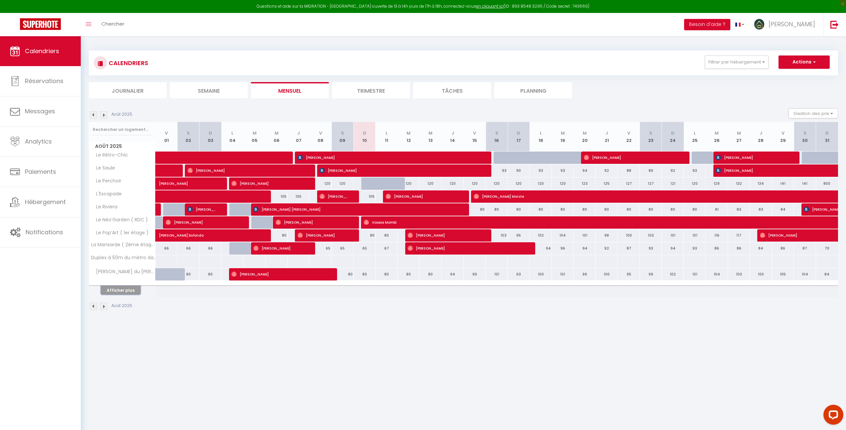
click at [116, 294] on button "Afficher plus" at bounding box center [121, 290] width 40 height 9
